Goal: Book appointment/travel/reservation

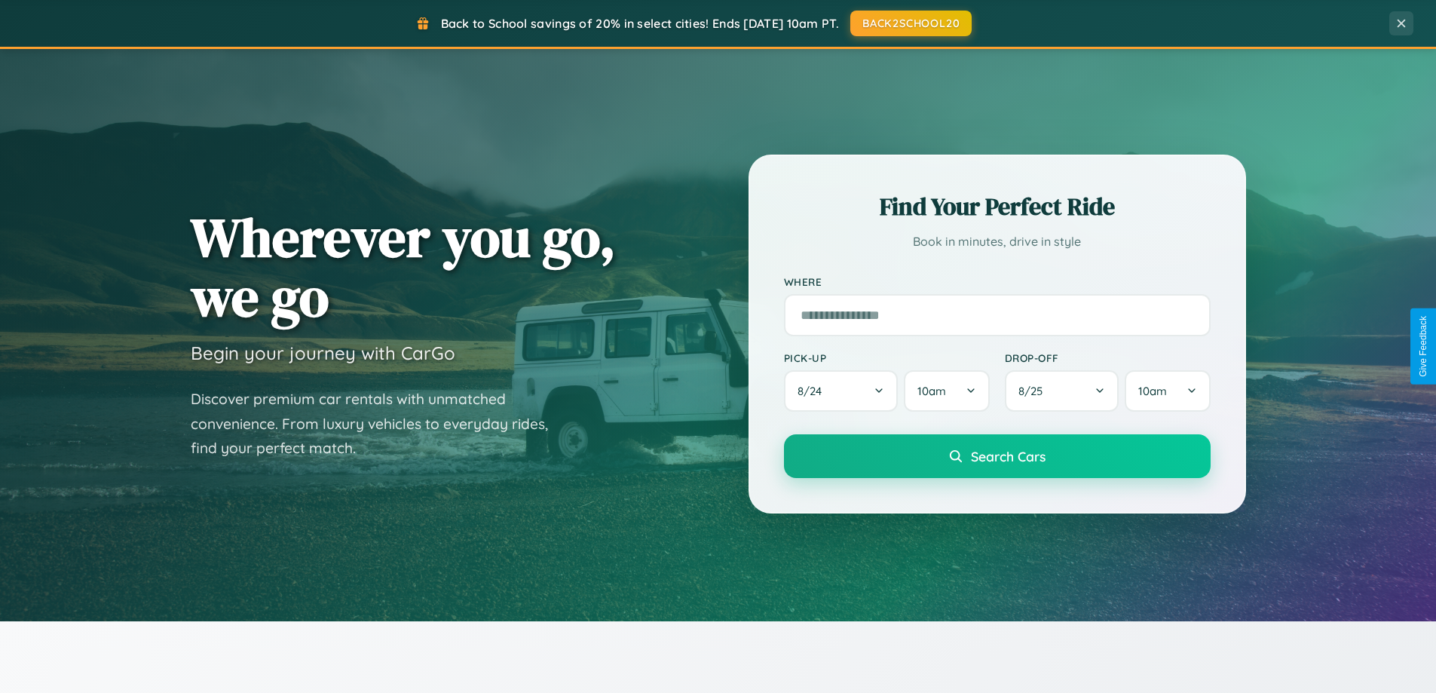
scroll to position [650, 0]
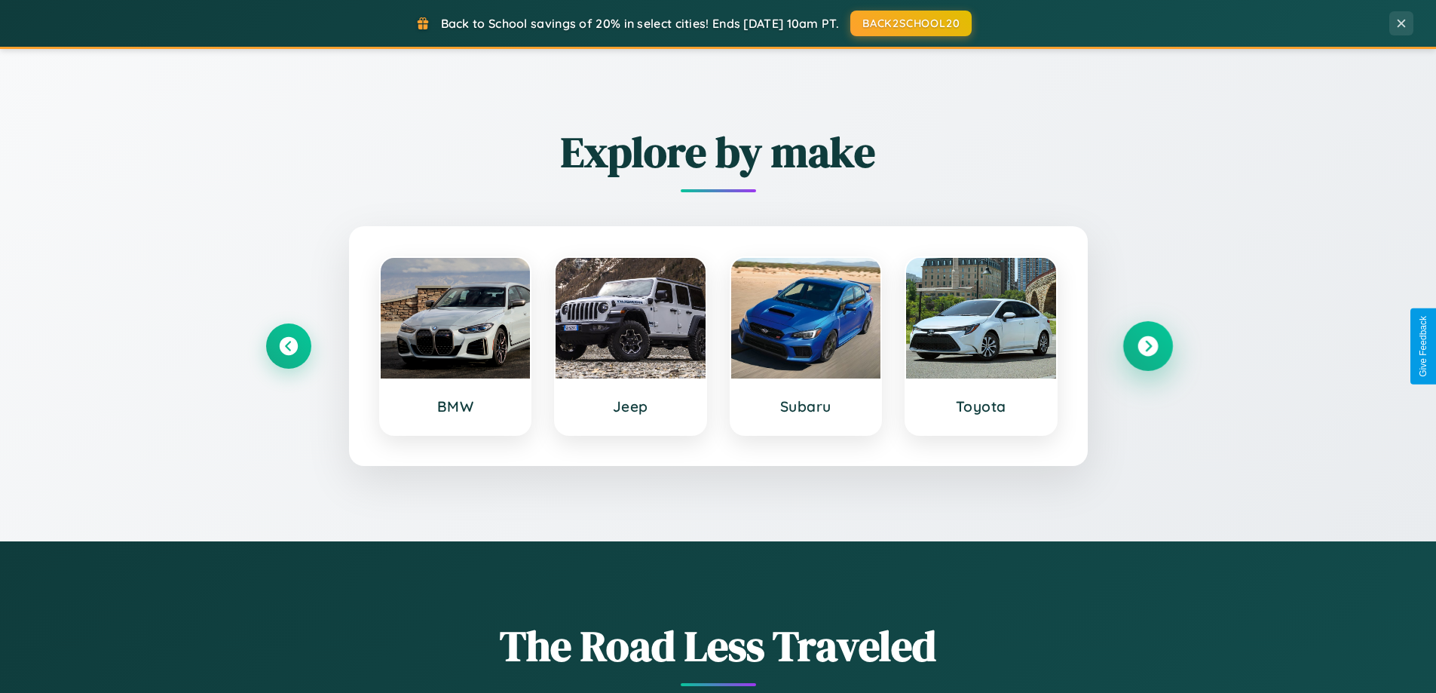
click at [1147, 346] on icon at bounding box center [1148, 346] width 20 height 20
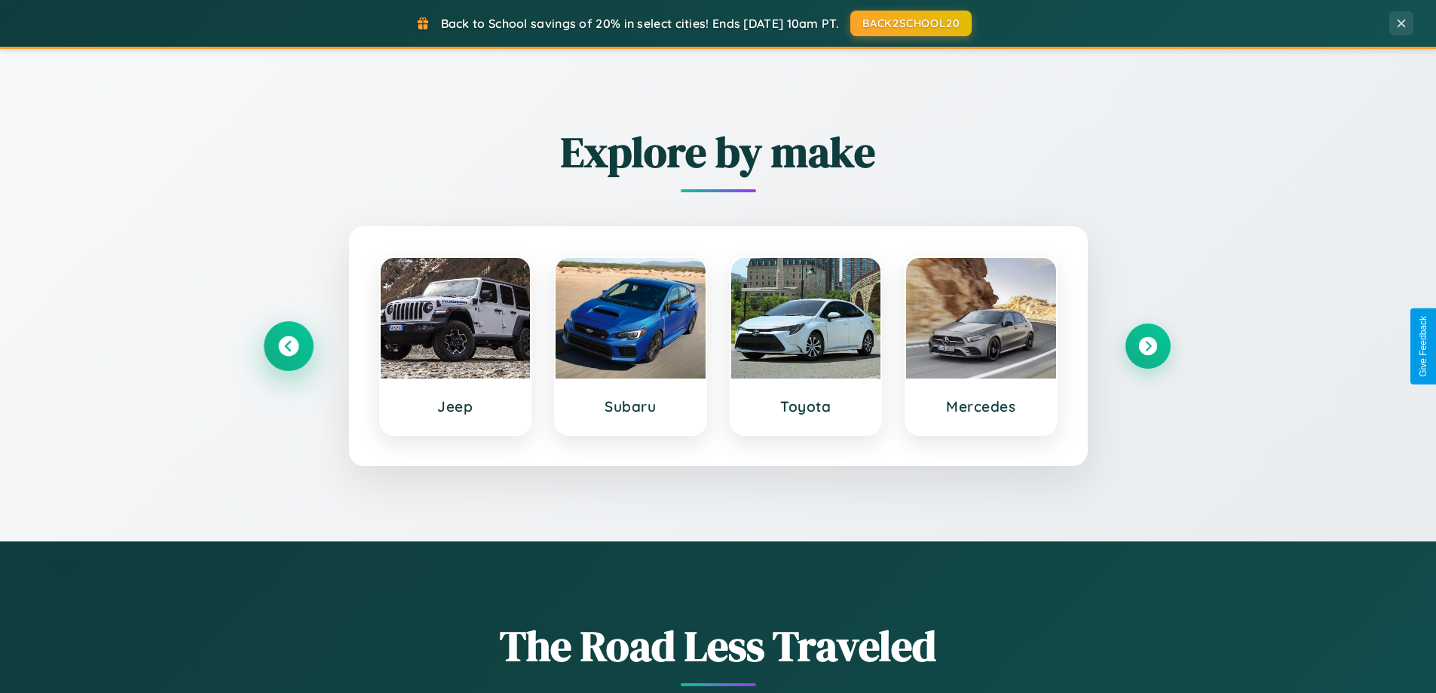
click at [288, 346] on icon at bounding box center [288, 346] width 20 height 20
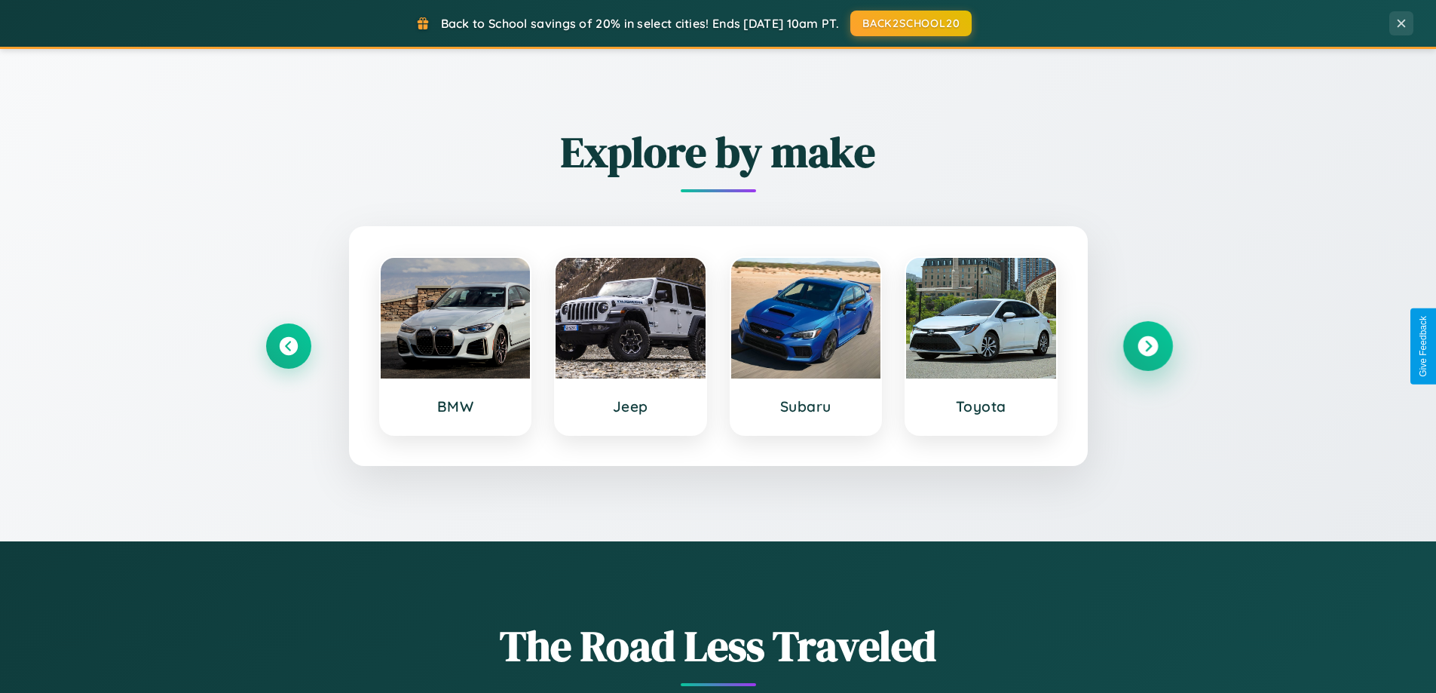
click at [1147, 346] on icon at bounding box center [1148, 346] width 20 height 20
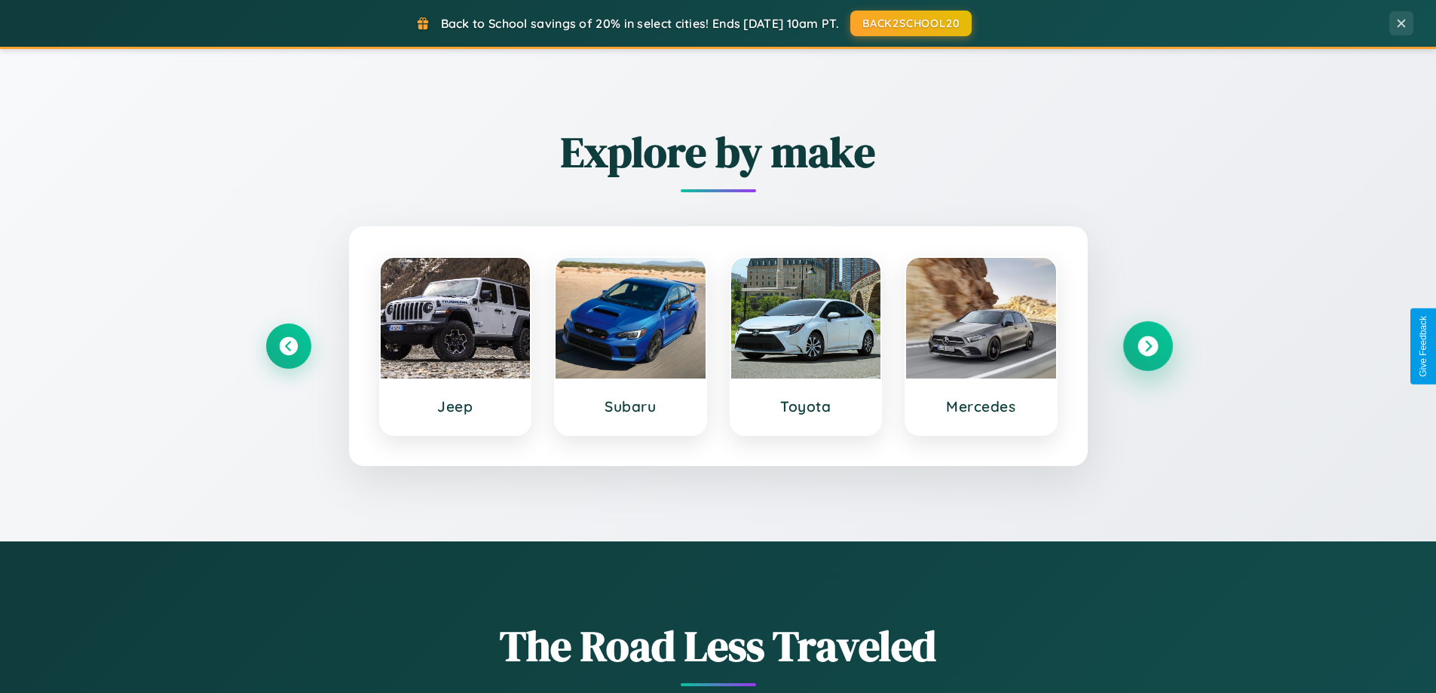
click at [1147, 346] on icon at bounding box center [1148, 346] width 20 height 20
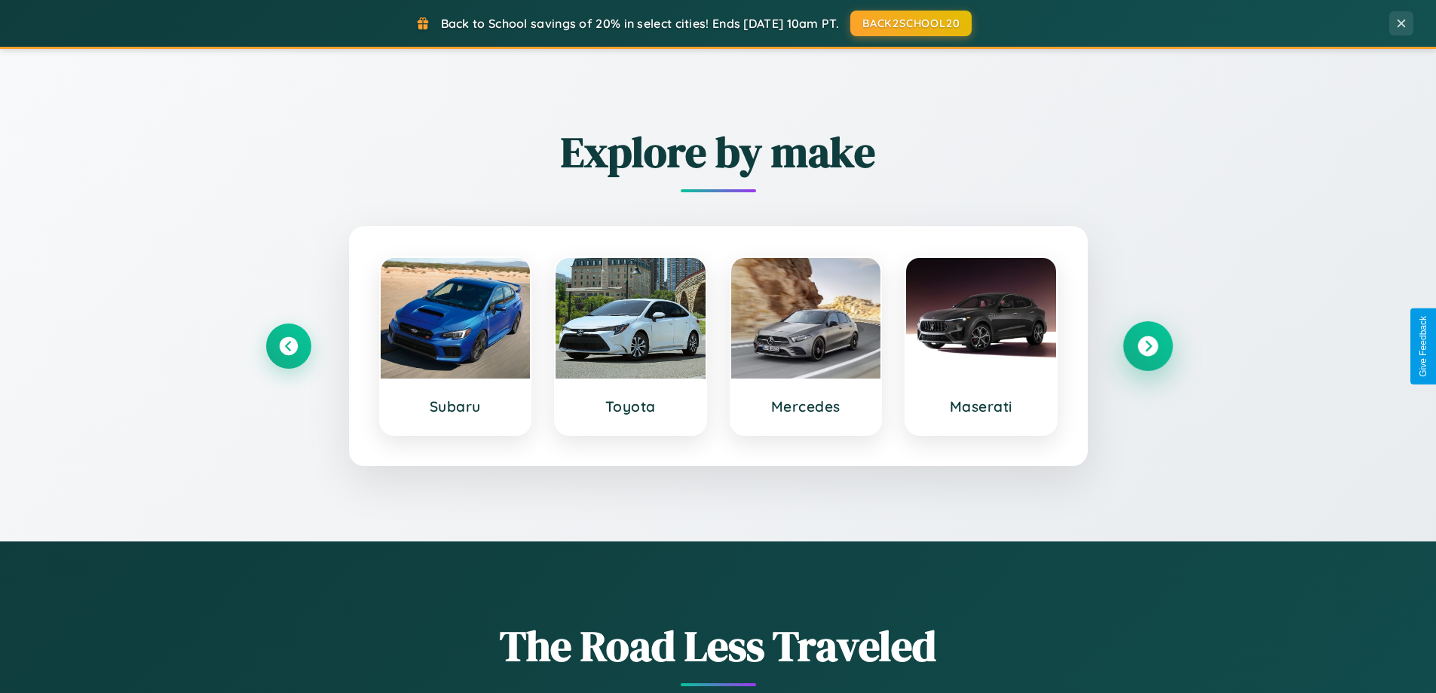
scroll to position [2422, 0]
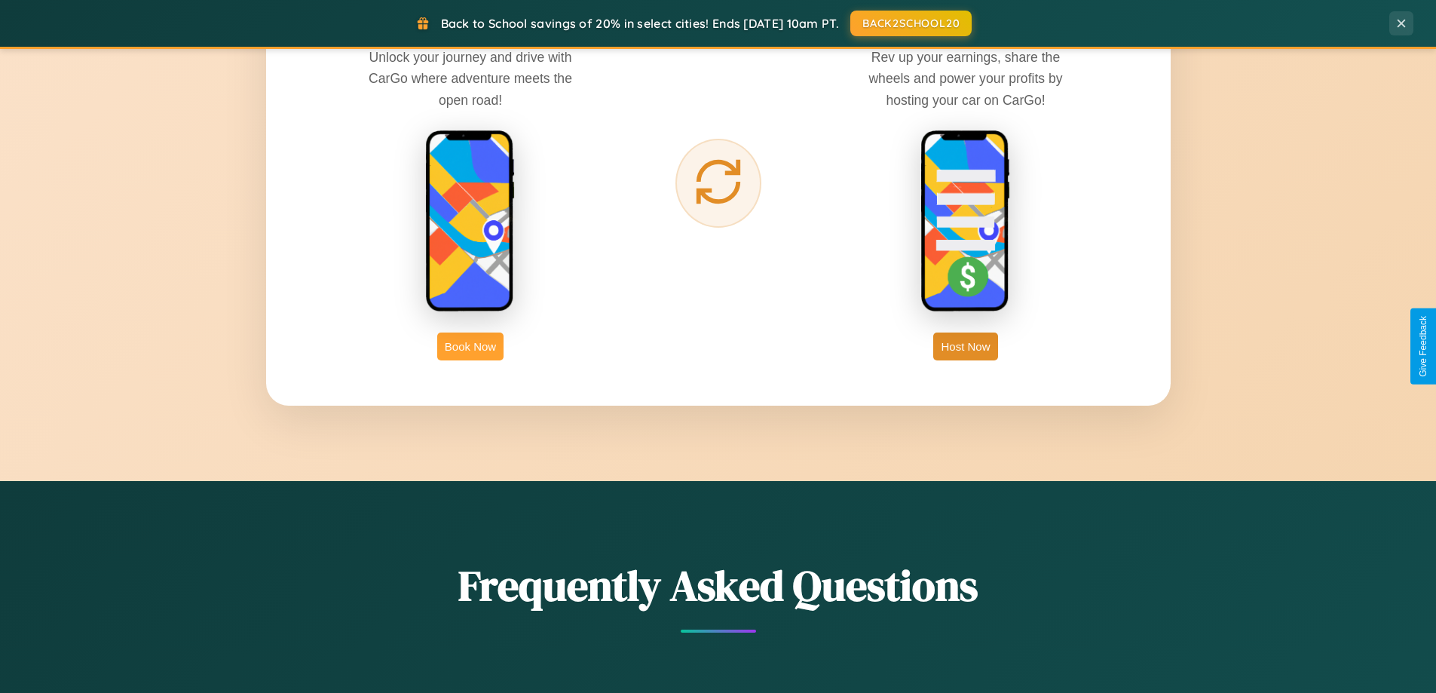
click at [470, 346] on button "Book Now" at bounding box center [470, 346] width 66 height 28
